Goal: Task Accomplishment & Management: Complete application form

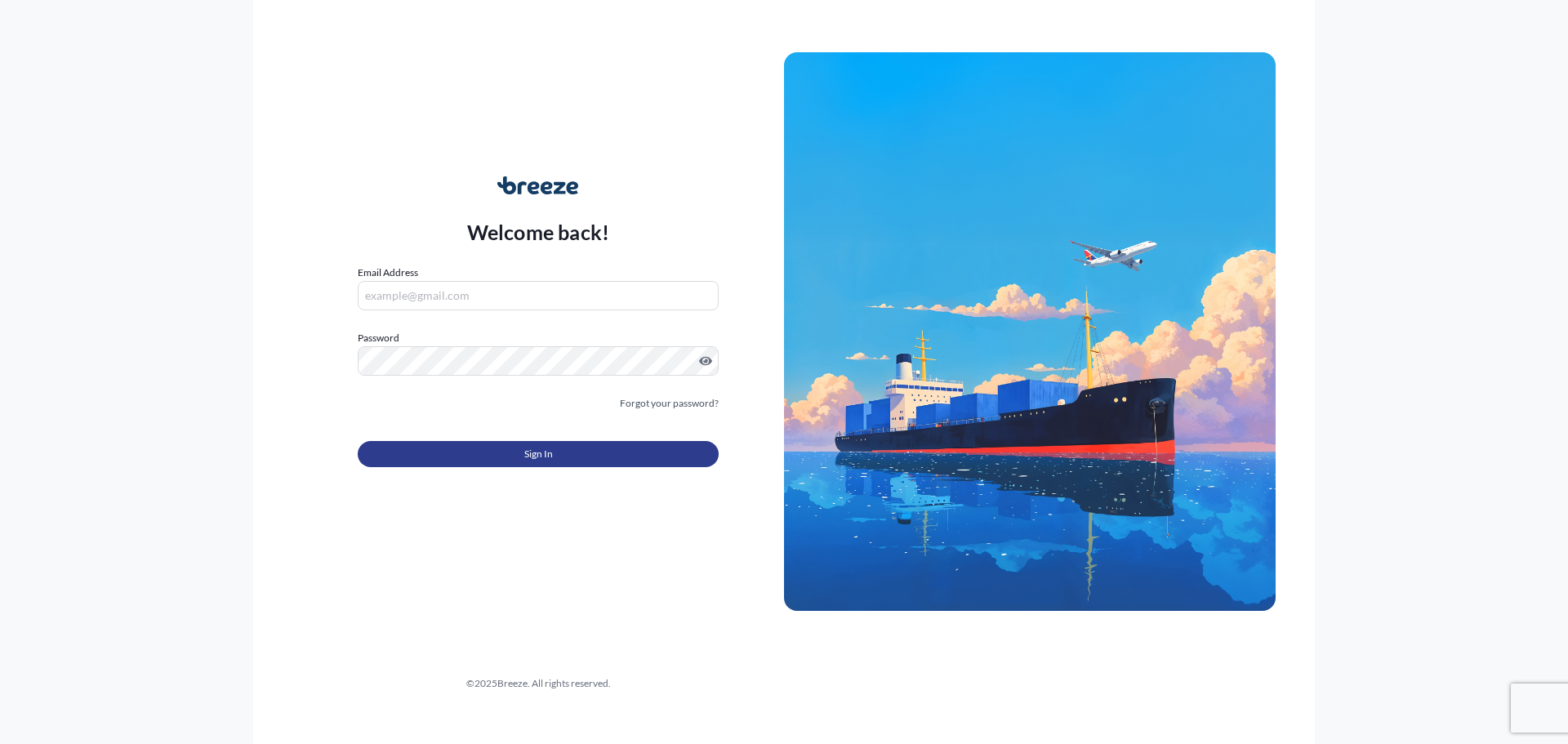
type input "[EMAIL_ADDRESS][DOMAIN_NAME]"
click at [518, 463] on button "Sign In" at bounding box center [538, 453] width 361 height 26
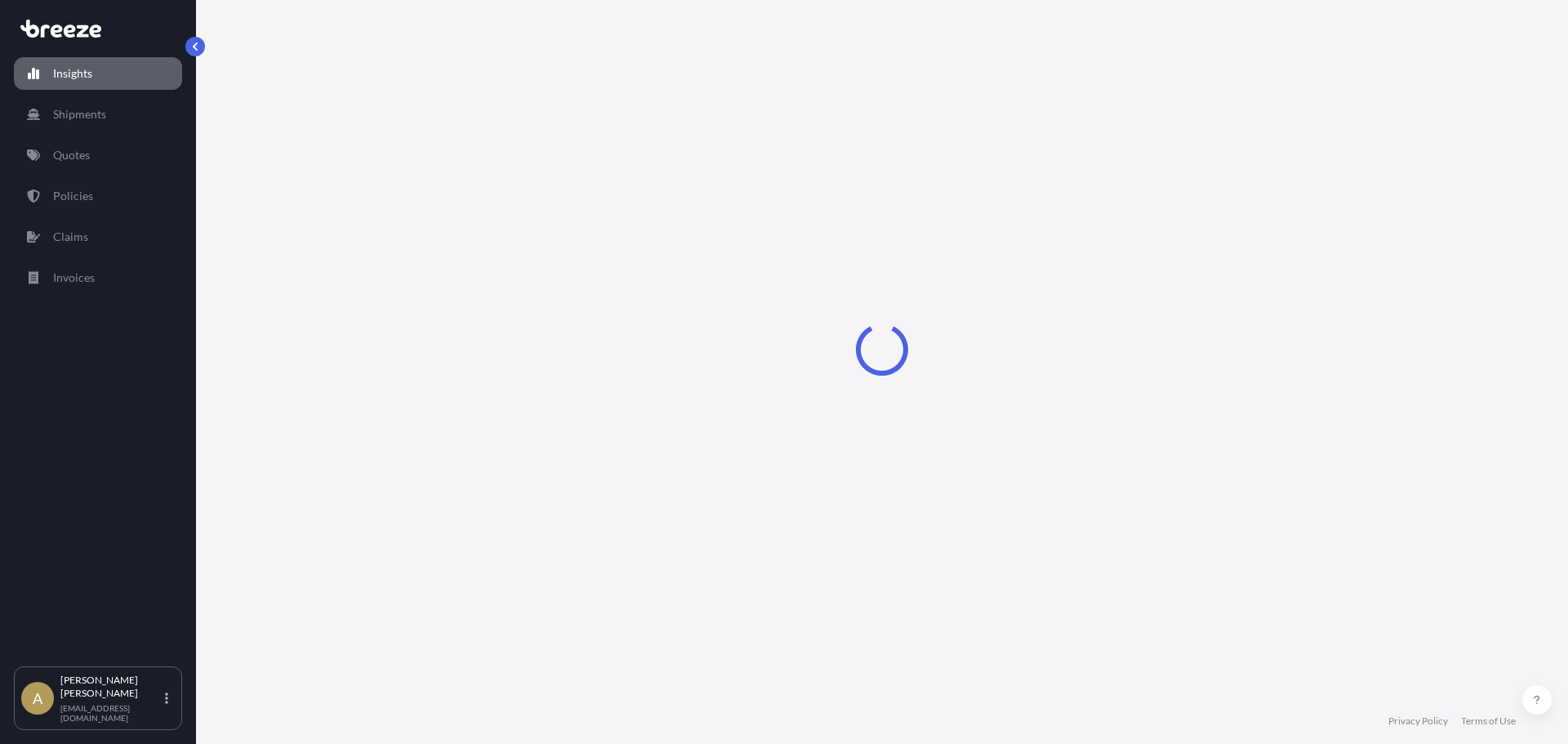
select select "2025"
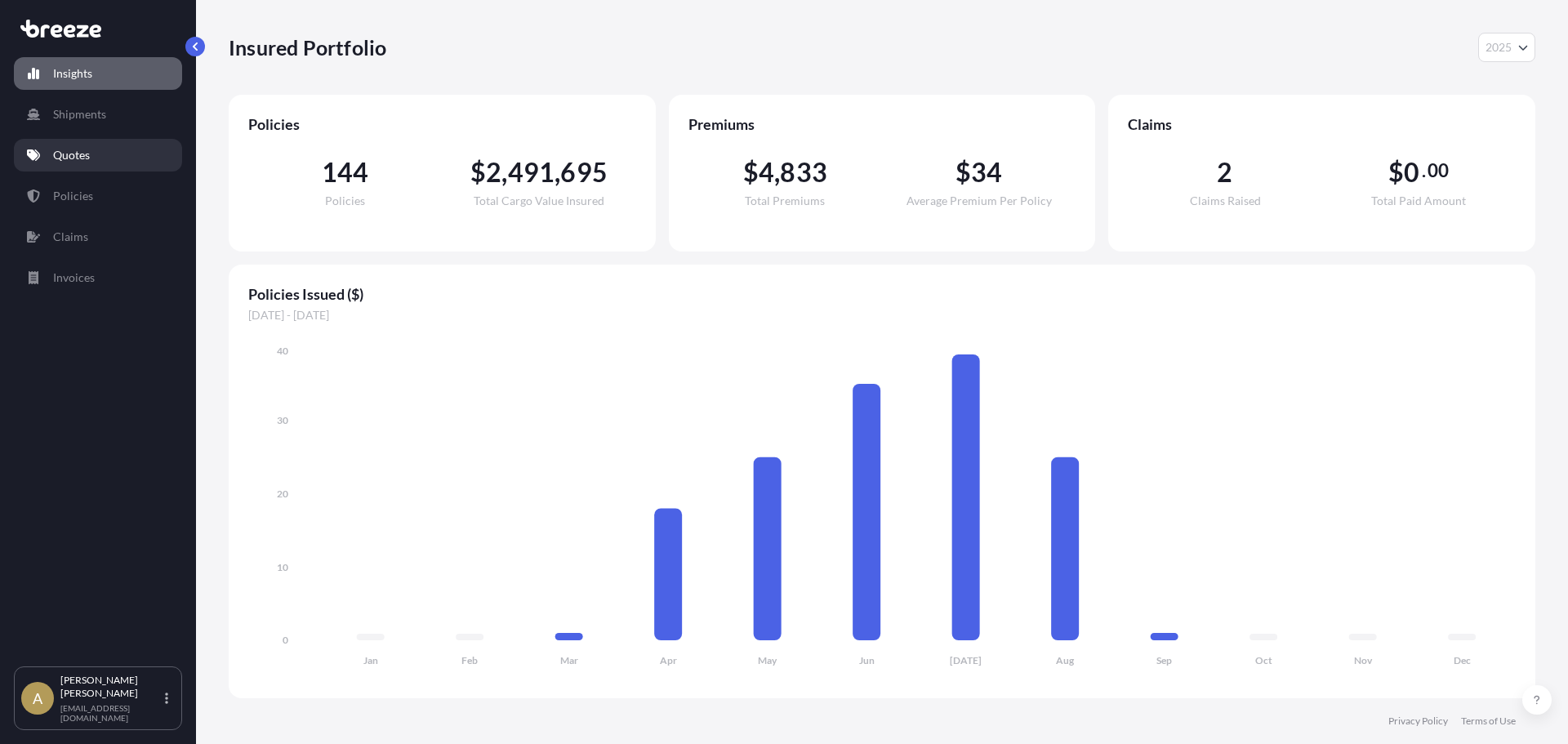
click at [104, 168] on link "Quotes" at bounding box center [98, 154] width 168 height 33
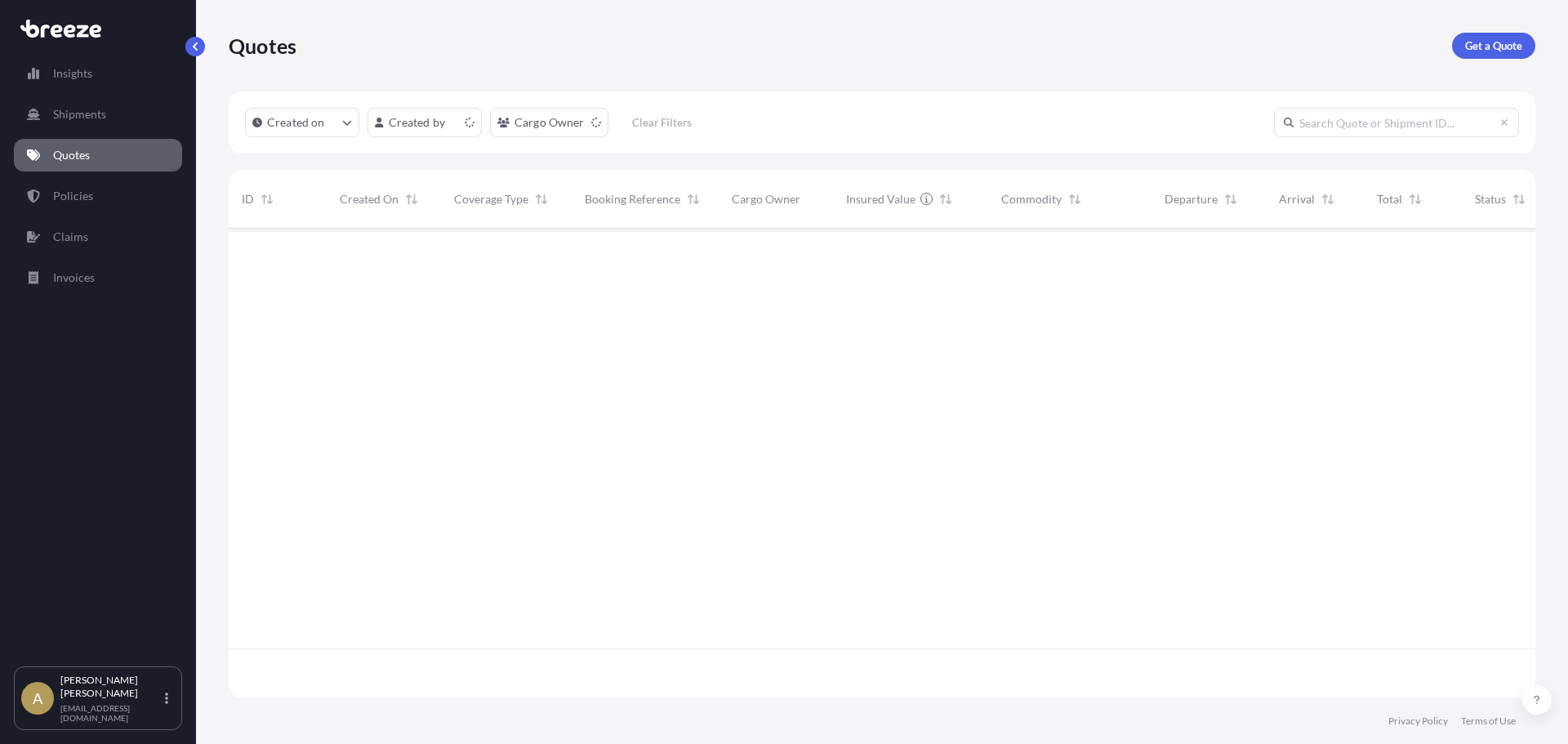
scroll to position [466, 1294]
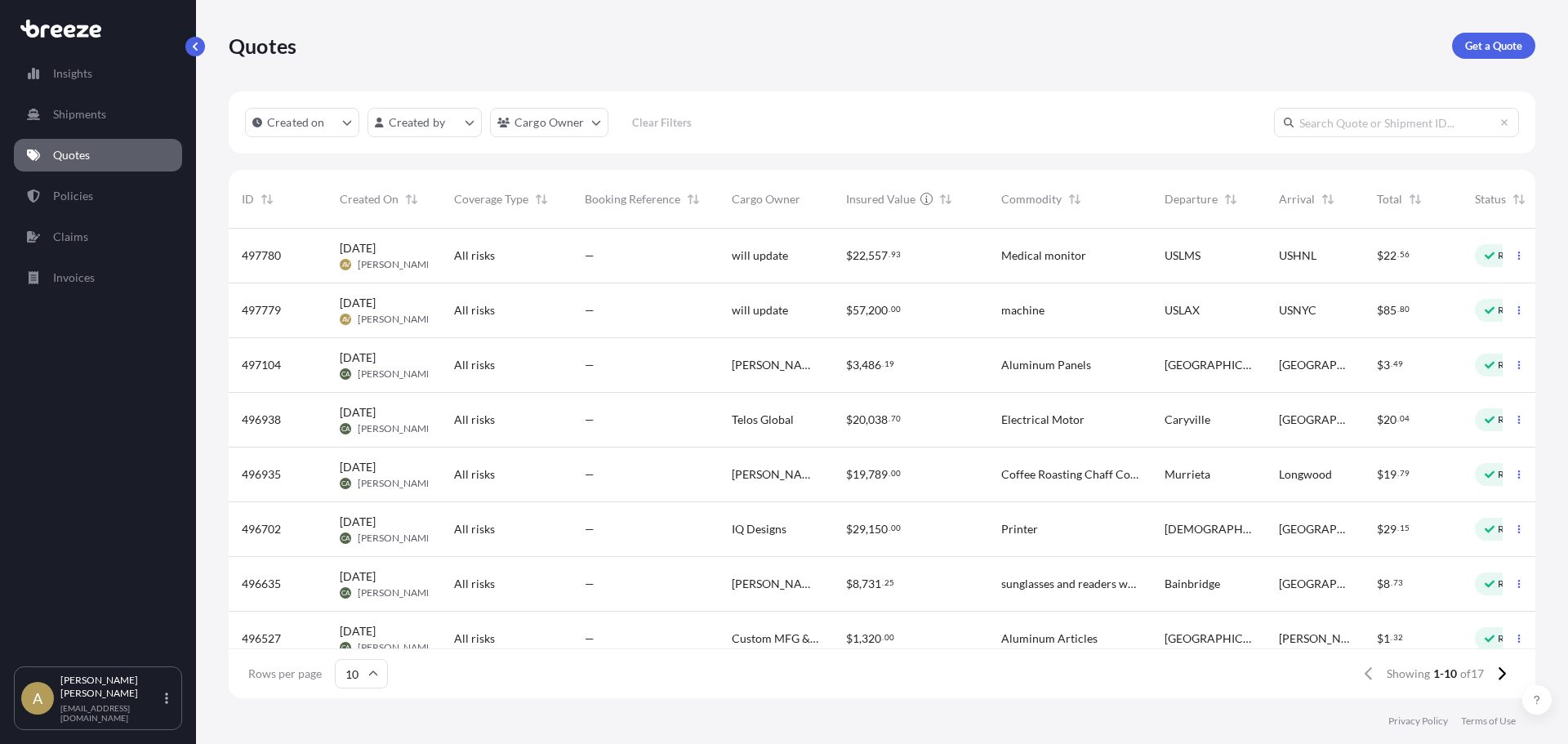
click at [504, 268] on div "All risks" at bounding box center [506, 256] width 130 height 55
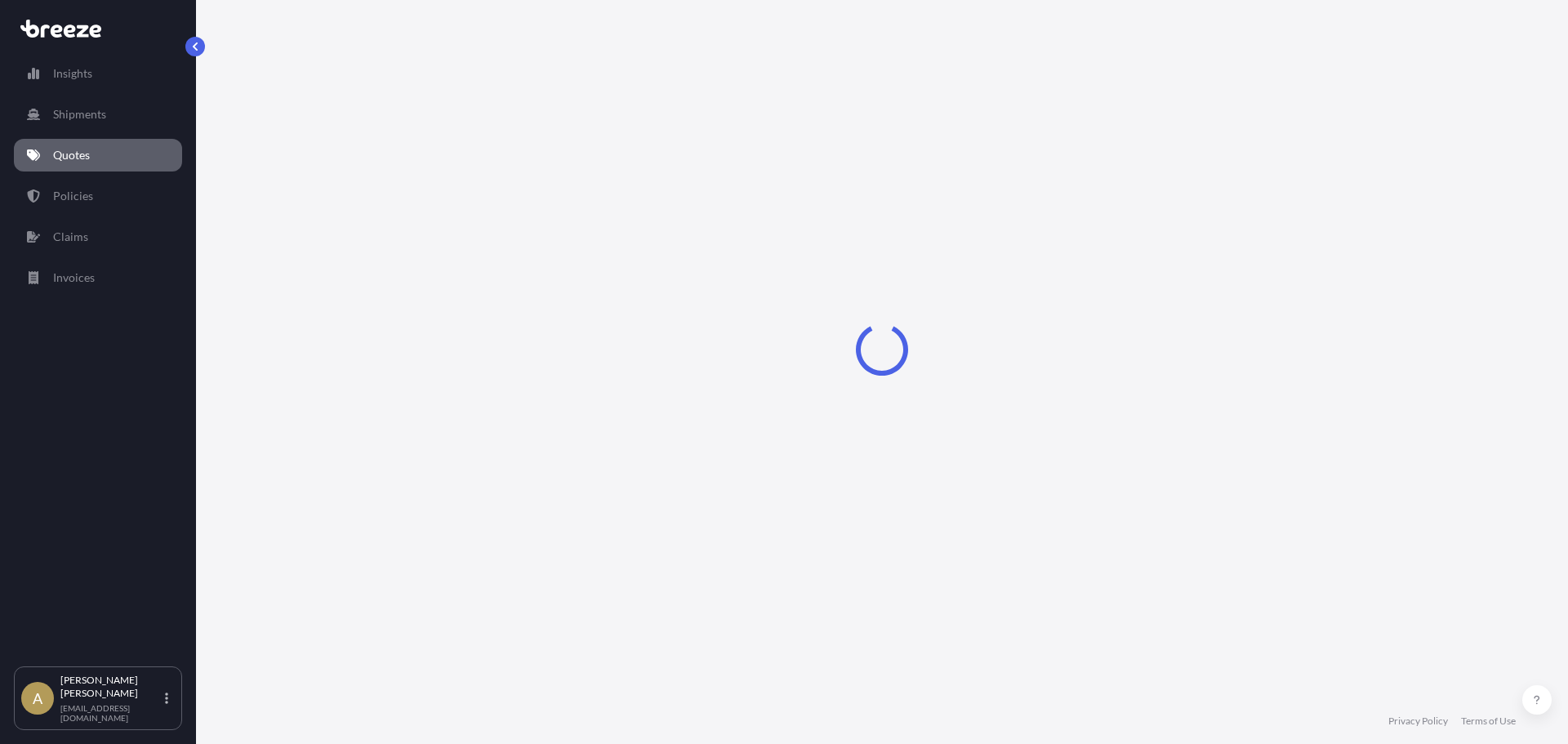
select select "Air"
select select "1"
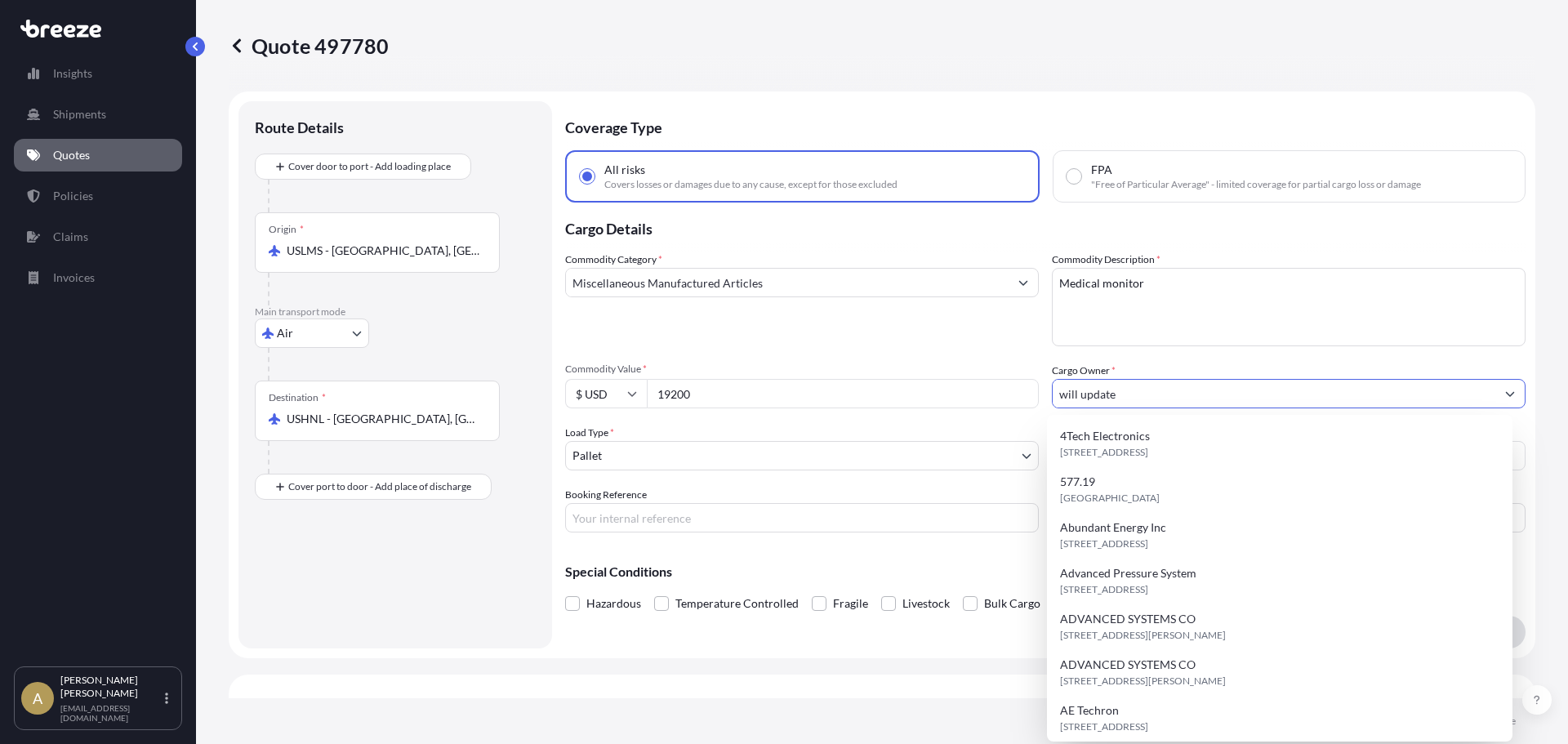
drag, startPoint x: 1127, startPoint y: 402, endPoint x: 1021, endPoint y: 387, distance: 107.1
click at [1021, 387] on div "Commodity Category * Miscellaneous Manufactured Articles Commodity Description …" at bounding box center [1045, 392] width 960 height 281
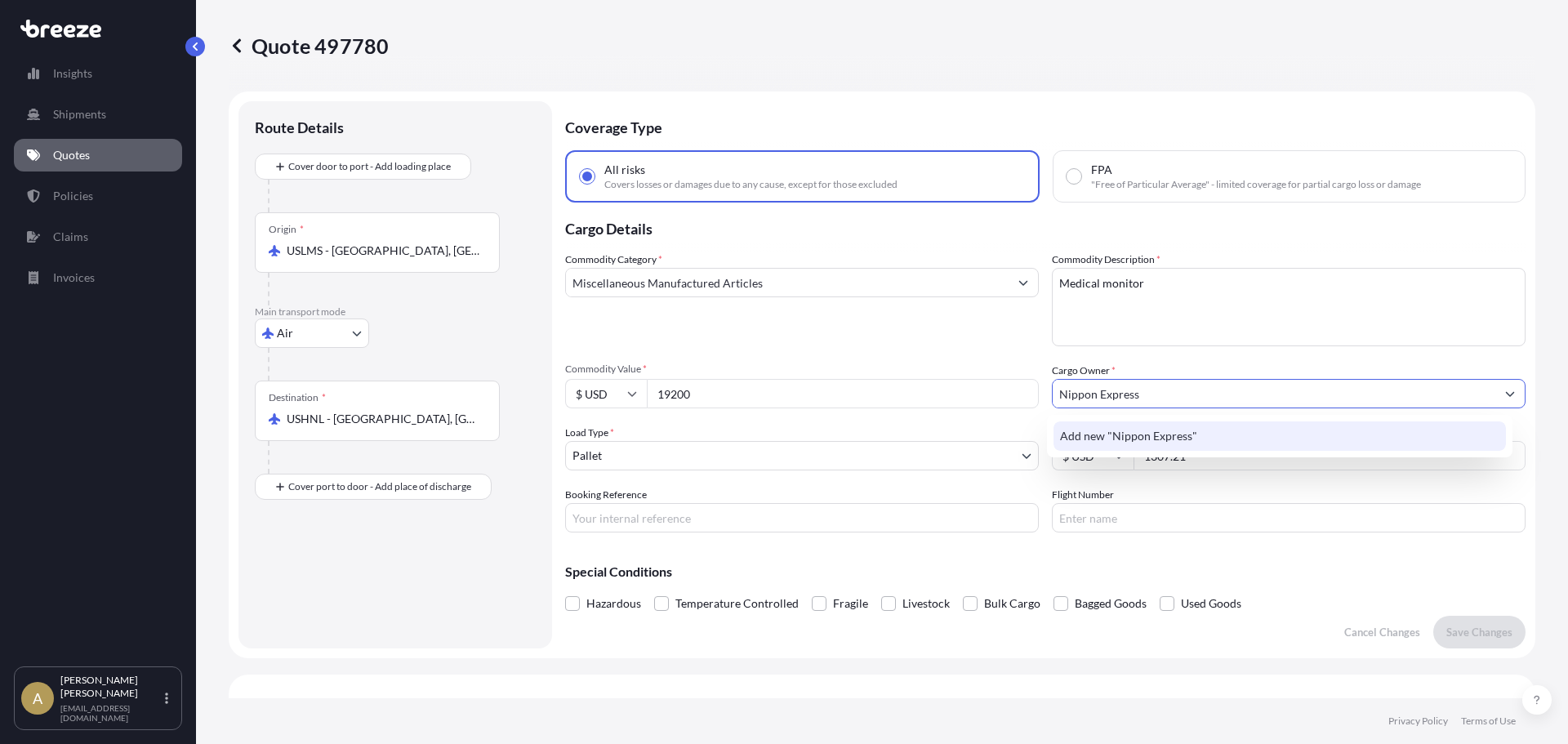
click at [1151, 448] on div "Add new "Nippon Express"" at bounding box center [1280, 436] width 453 height 29
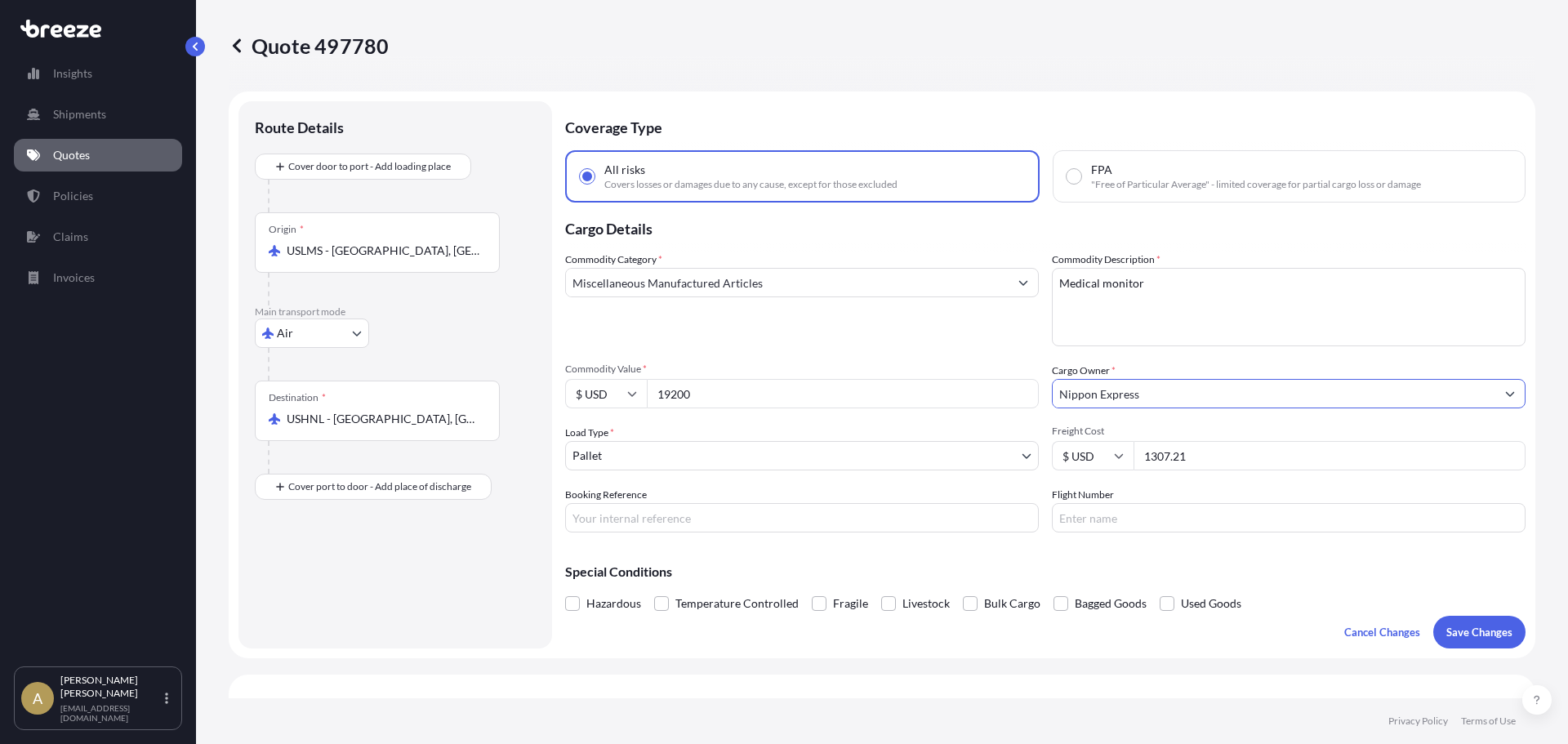
type input "Nippon Express"
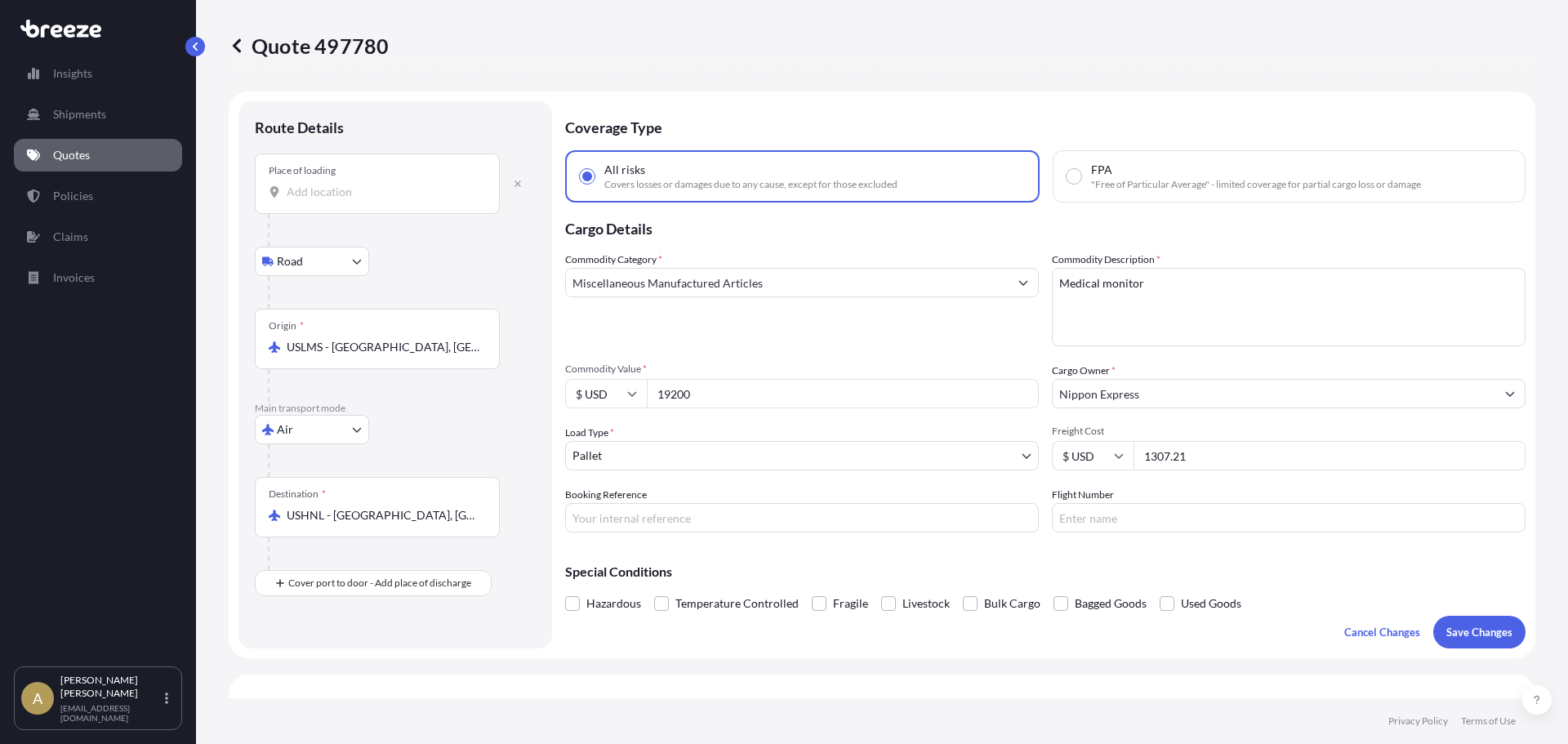
click at [356, 188] on input "Place of loading" at bounding box center [382, 192] width 193 height 17
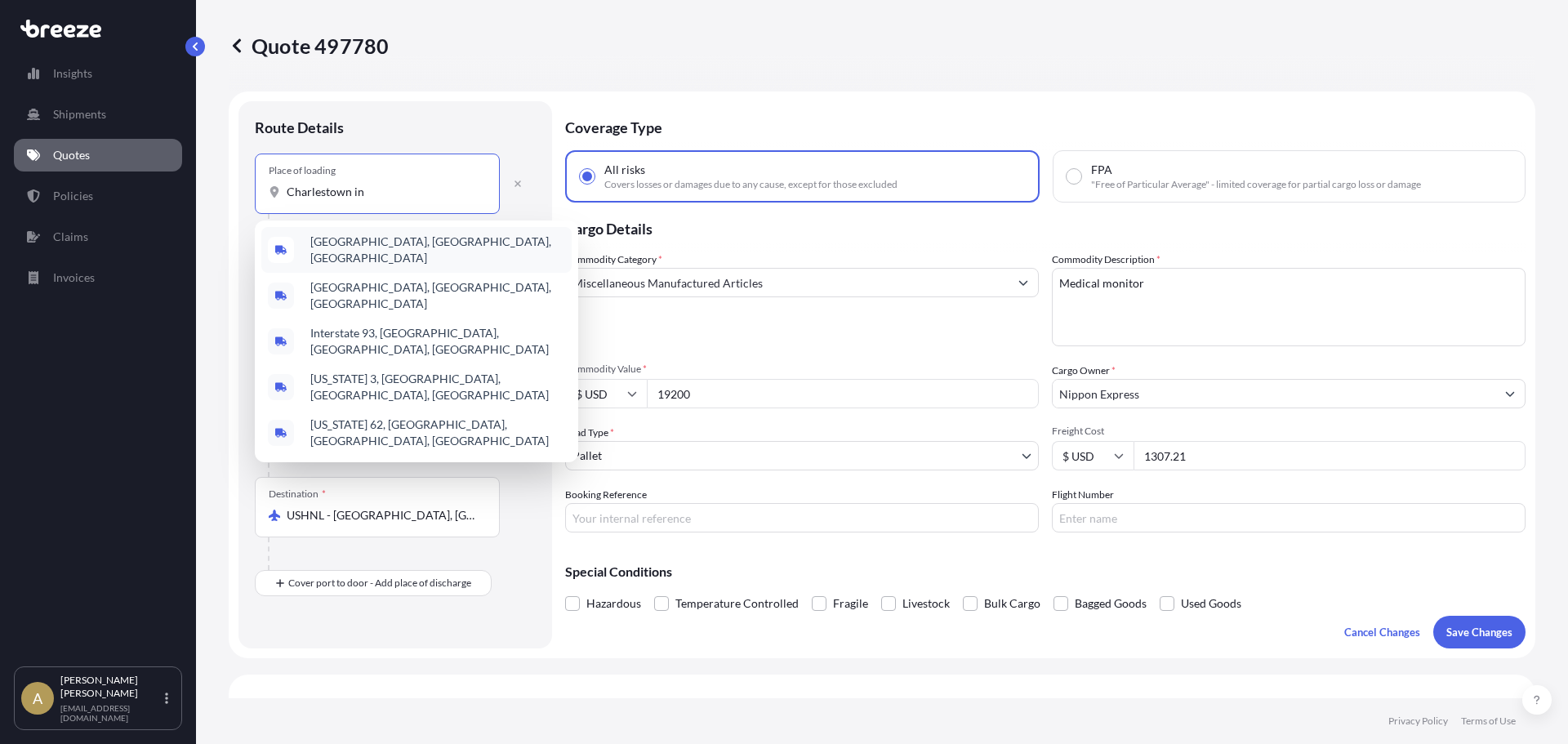
click at [391, 245] on span "[GEOGRAPHIC_DATA], [GEOGRAPHIC_DATA], [GEOGRAPHIC_DATA]" at bounding box center [438, 250] width 255 height 33
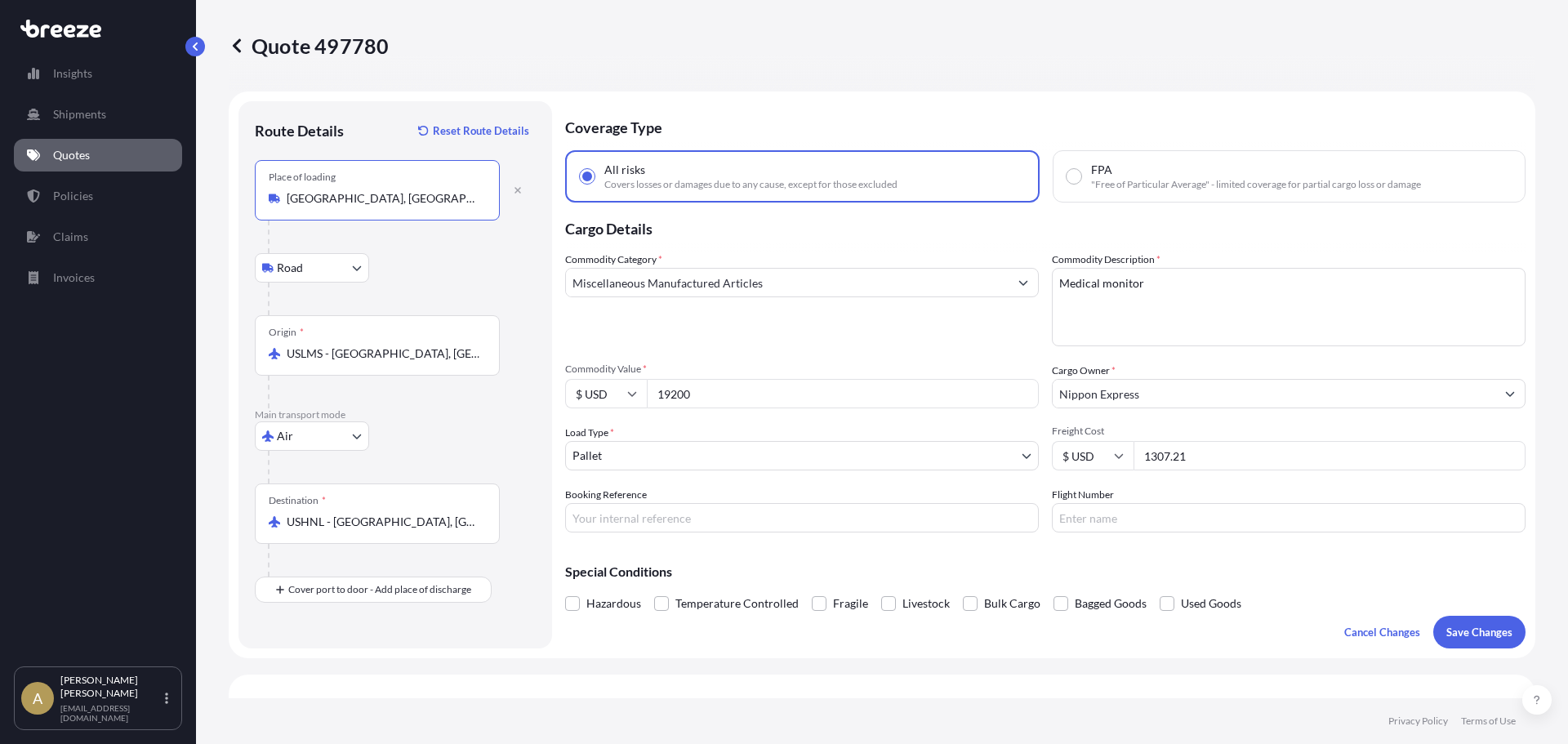
type input "[GEOGRAPHIC_DATA], [GEOGRAPHIC_DATA], [GEOGRAPHIC_DATA]"
click at [320, 674] on input "Place of Discharge" at bounding box center [382, 677] width 193 height 17
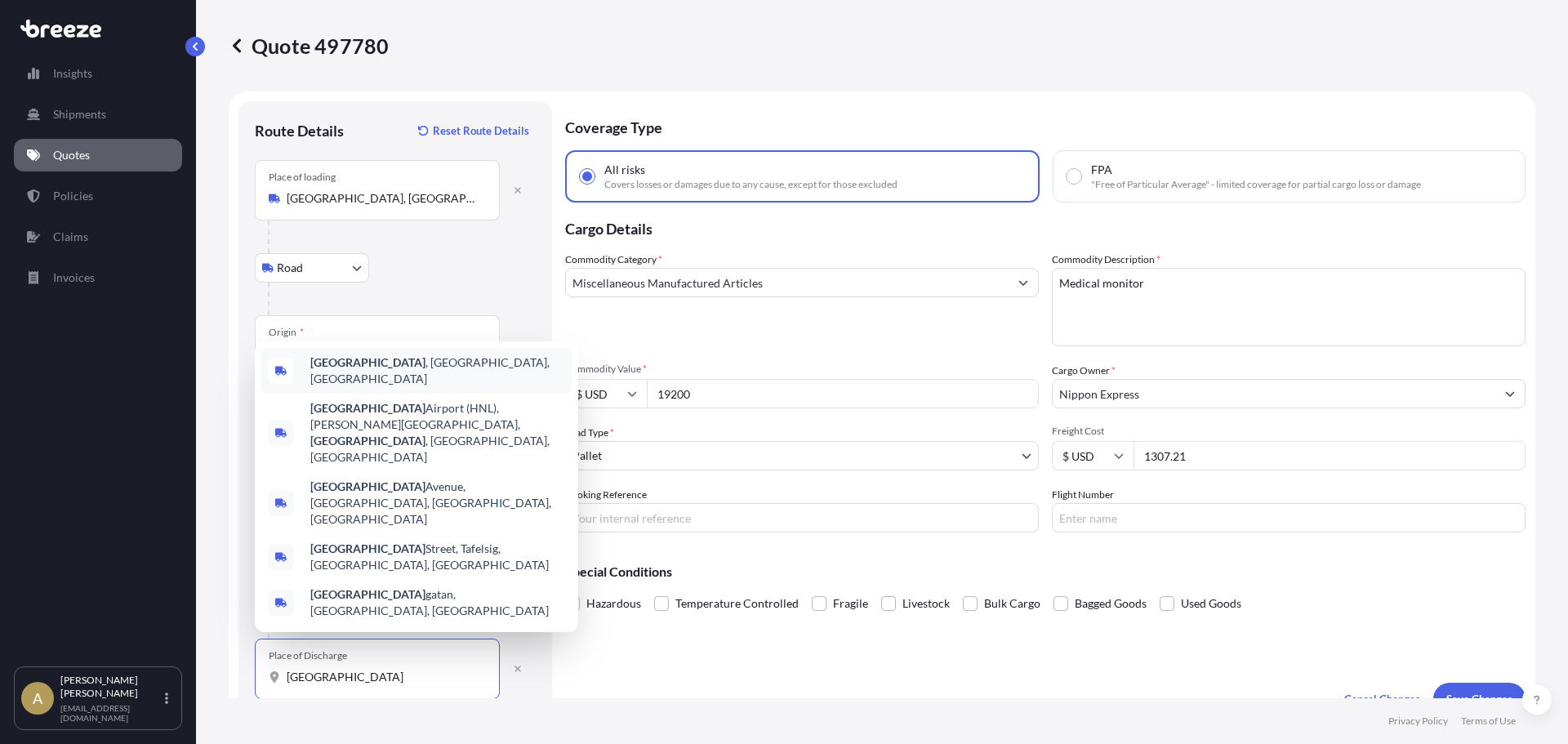
click at [366, 387] on span "[GEOGRAPHIC_DATA] , [GEOGRAPHIC_DATA], [GEOGRAPHIC_DATA]" at bounding box center [438, 370] width 255 height 33
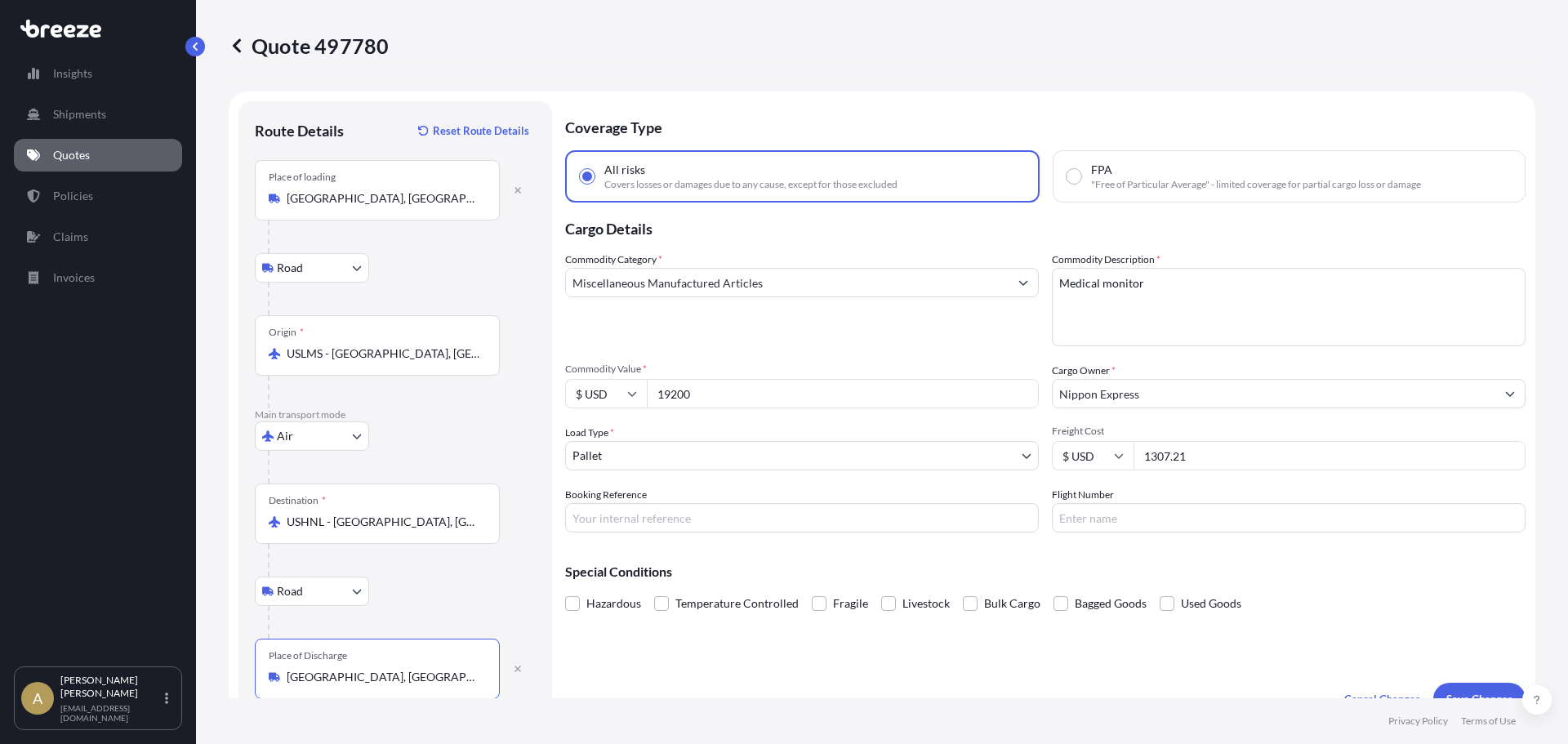
type input "[GEOGRAPHIC_DATA], [GEOGRAPHIC_DATA], [GEOGRAPHIC_DATA]"
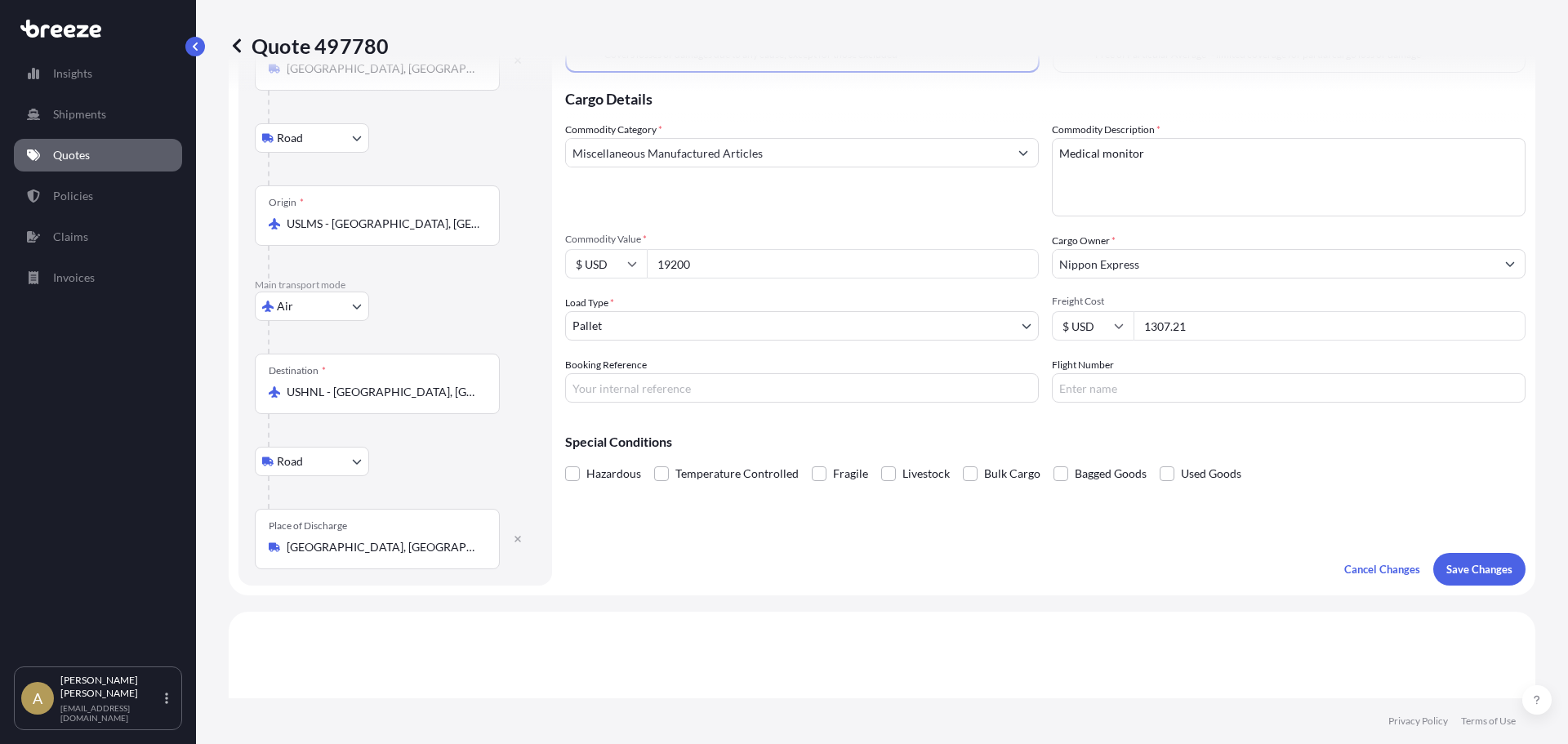
scroll to position [164, 0]
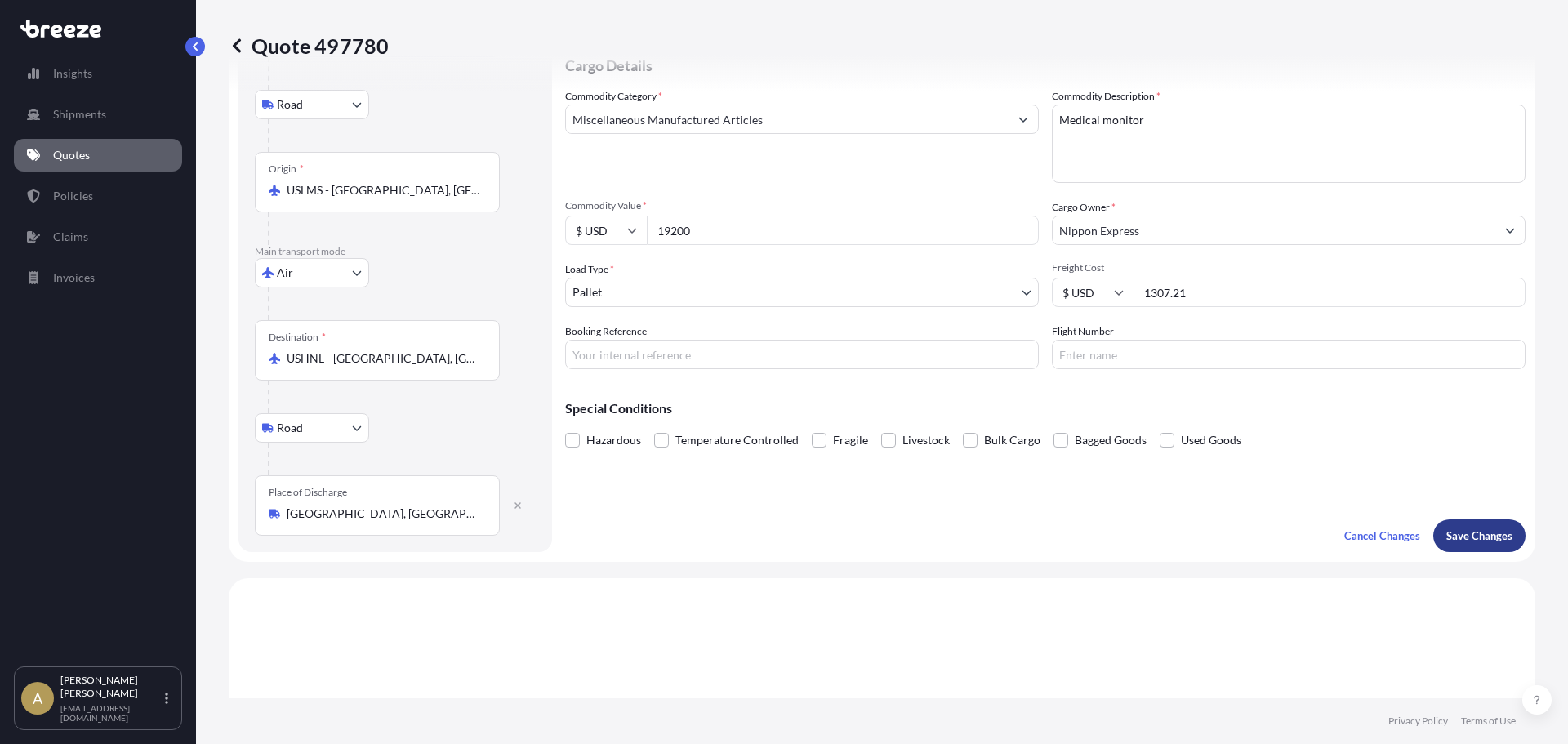
click at [1458, 532] on p "Save Changes" at bounding box center [1479, 536] width 66 height 17
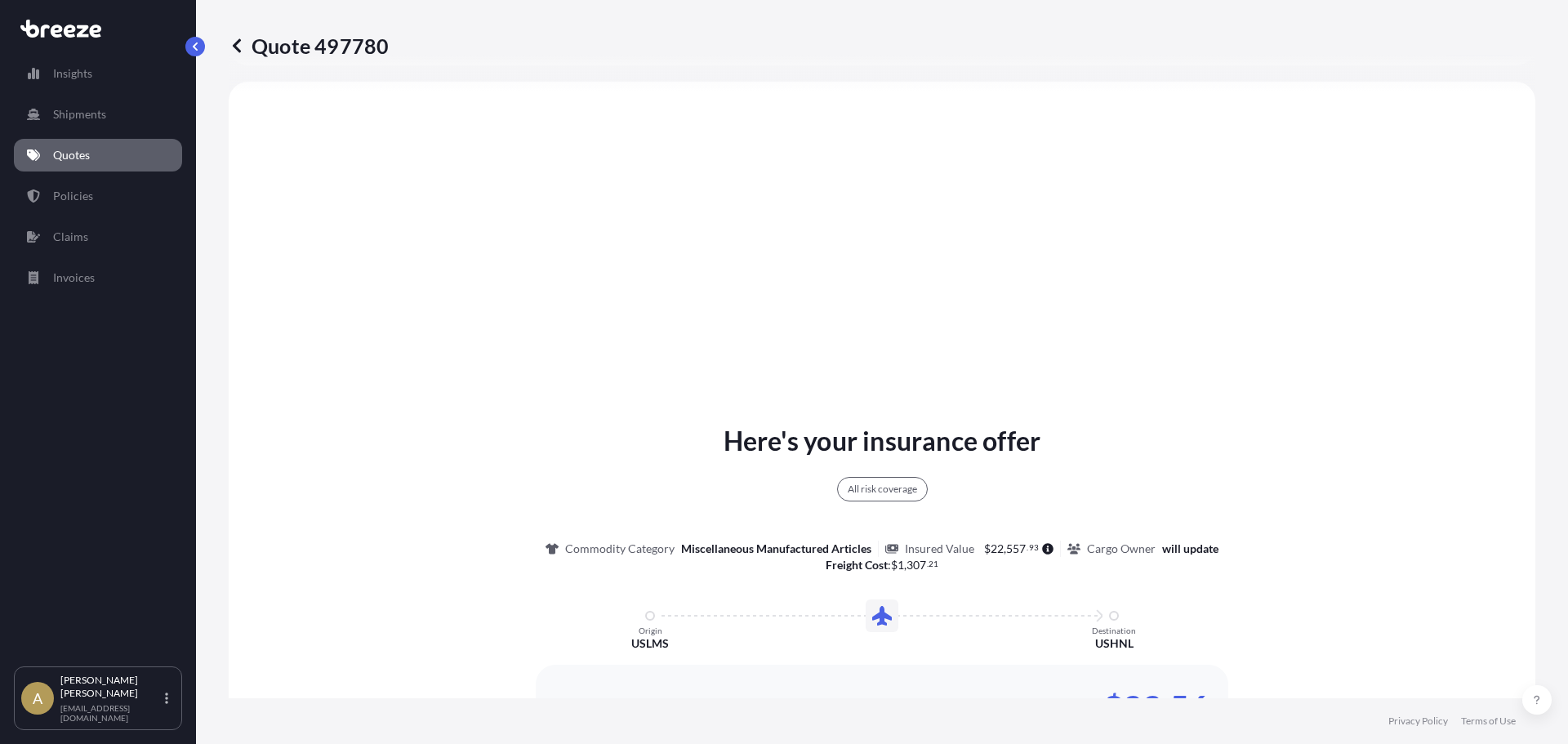
select select "Road"
select select "Air"
select select "Road"
select select "1"
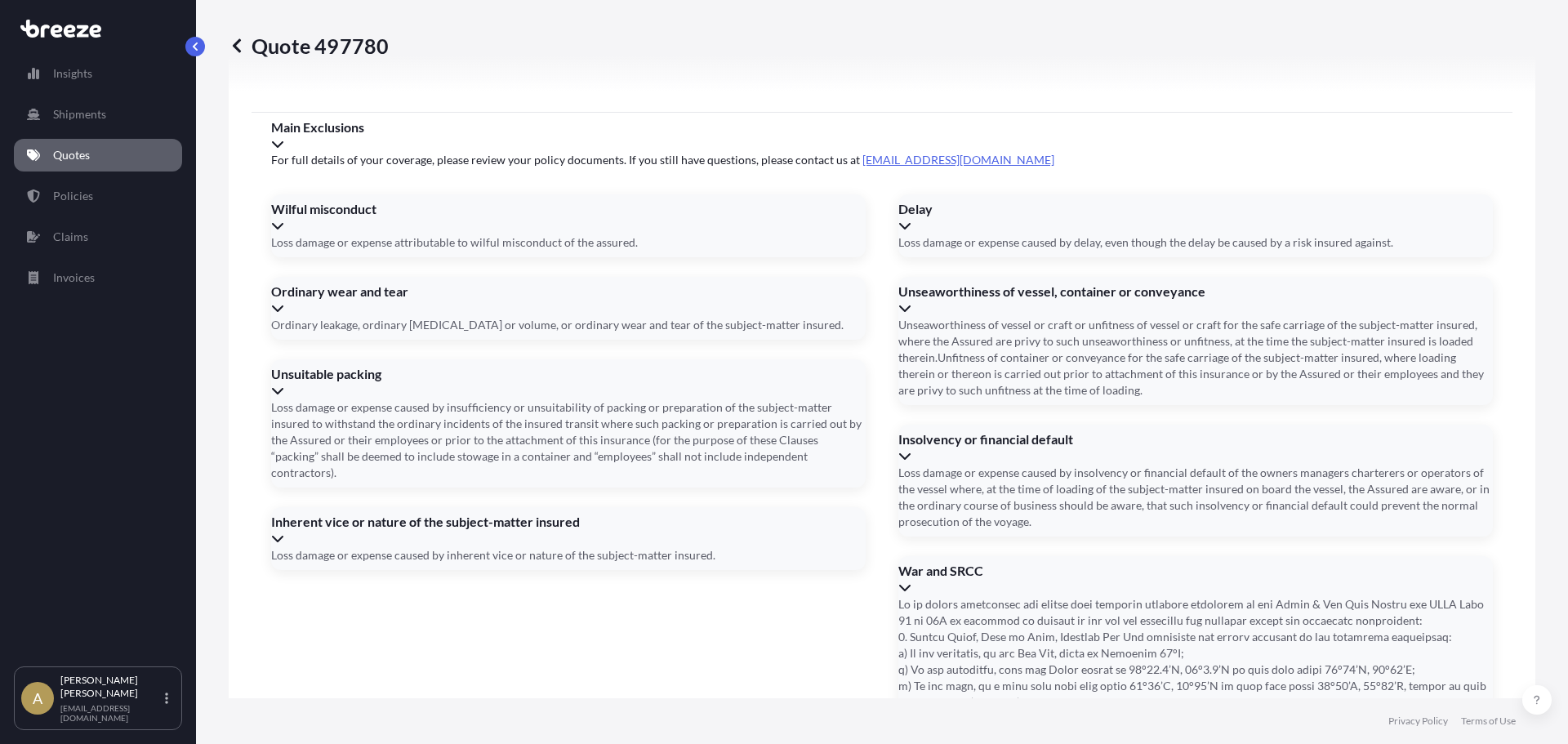
scroll to position [2260, 0]
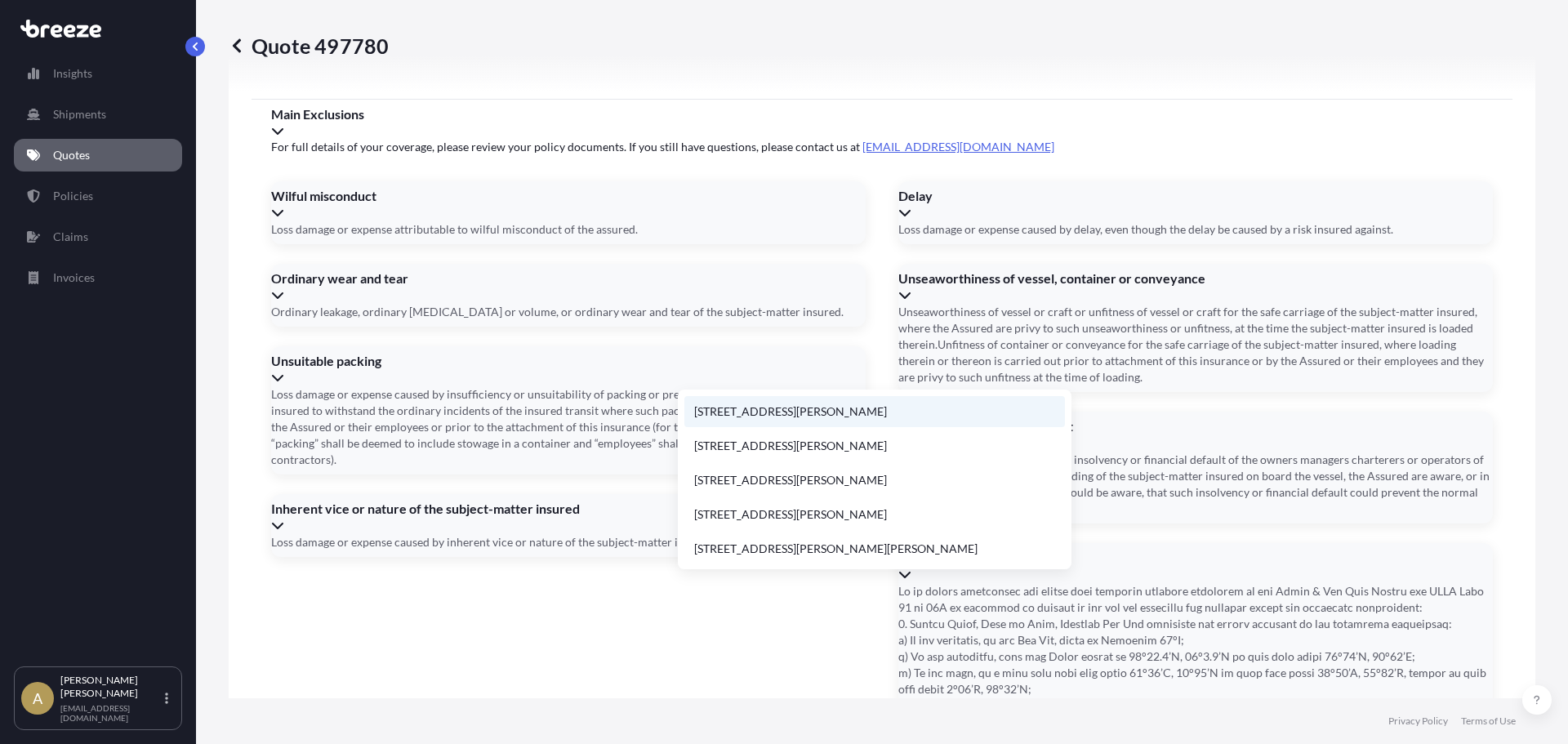
click at [947, 407] on li "[STREET_ADDRESS][PERSON_NAME]" at bounding box center [875, 411] width 381 height 31
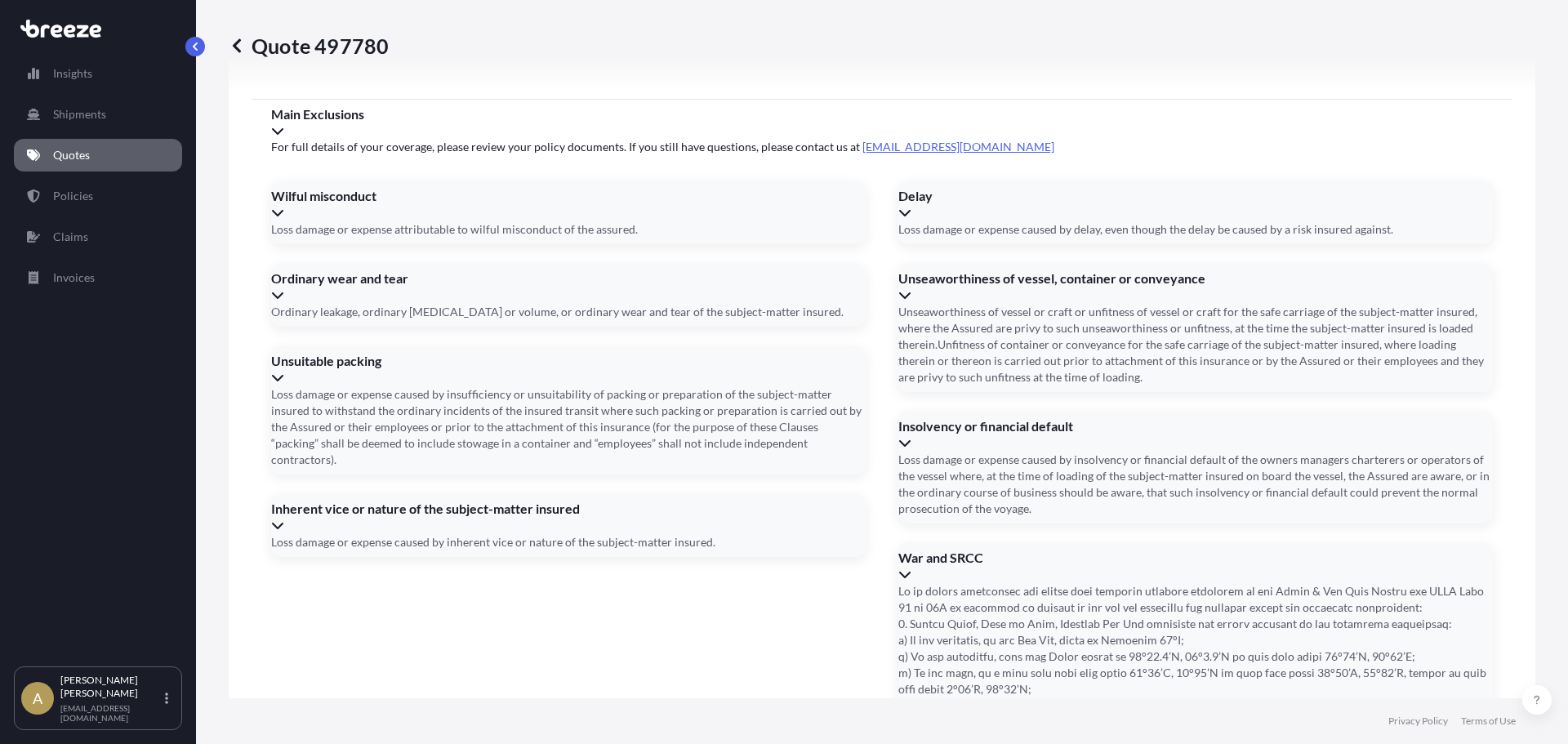
type input "[STREET_ADDRESS][PERSON_NAME][PERSON_NAME]"
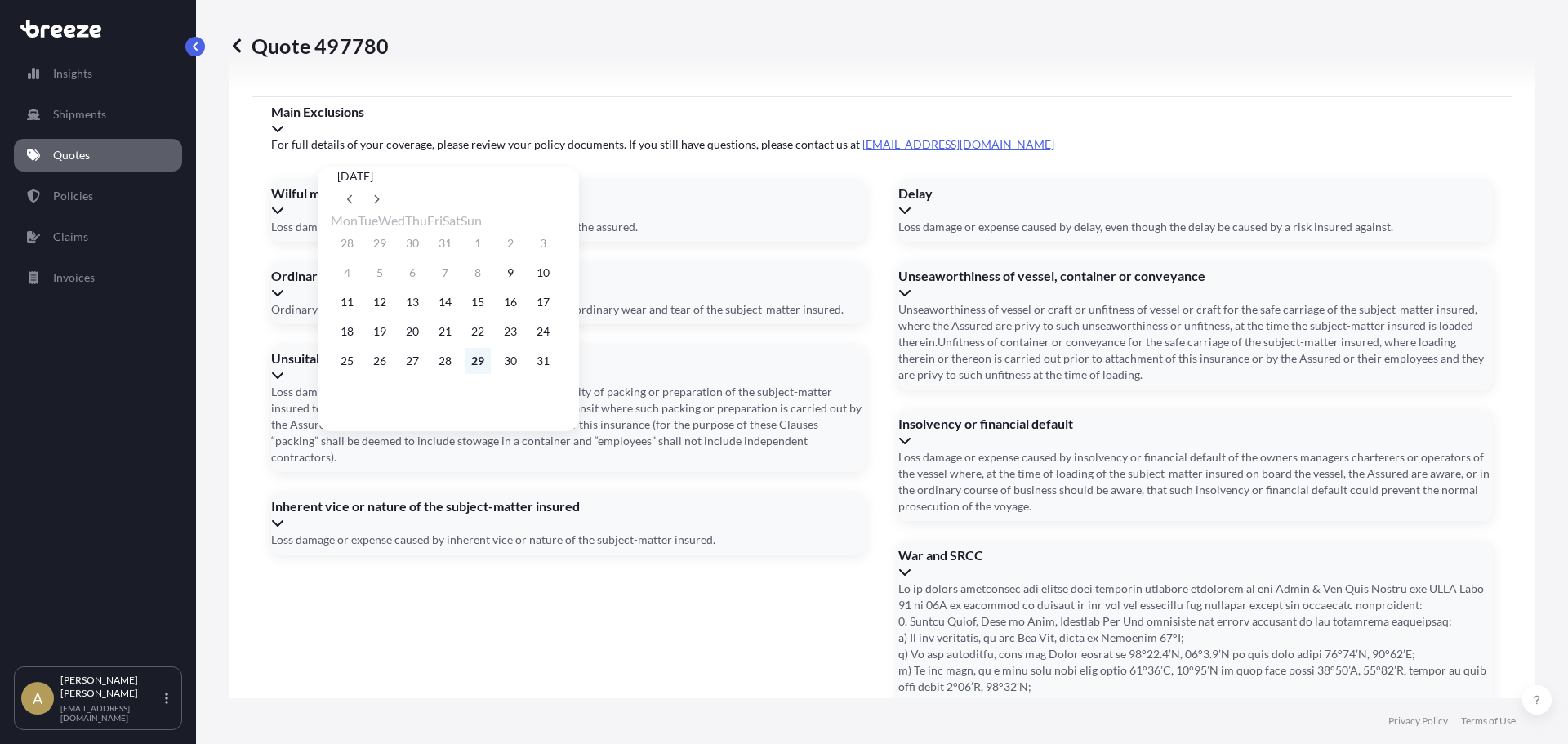
click at [491, 370] on button "29" at bounding box center [477, 361] width 26 height 26
type input "[DATE]"
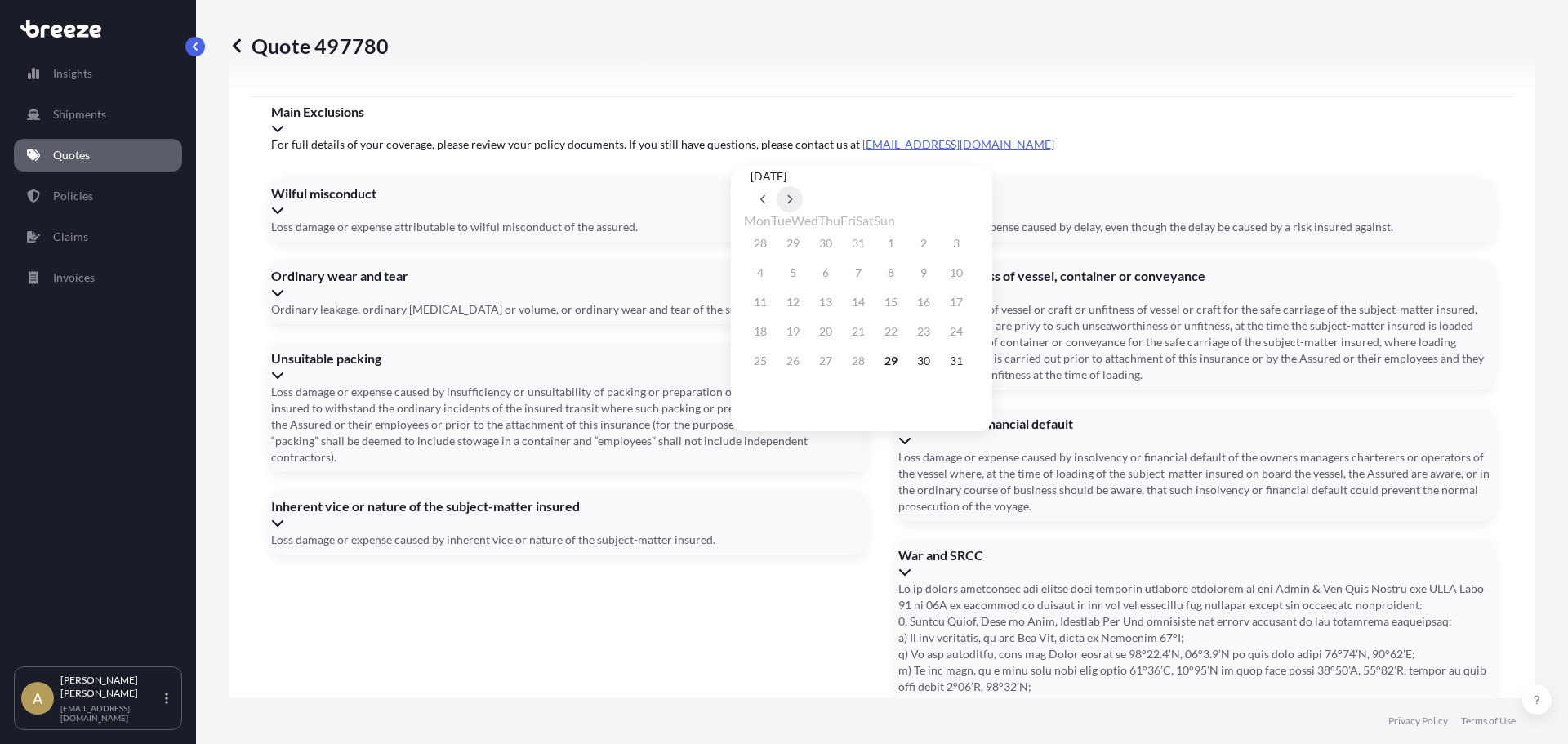
click at [802, 186] on button at bounding box center [789, 199] width 26 height 26
click at [769, 342] on button "22" at bounding box center [760, 331] width 26 height 26
type input "[DATE]"
